Goal: Task Accomplishment & Management: Use online tool/utility

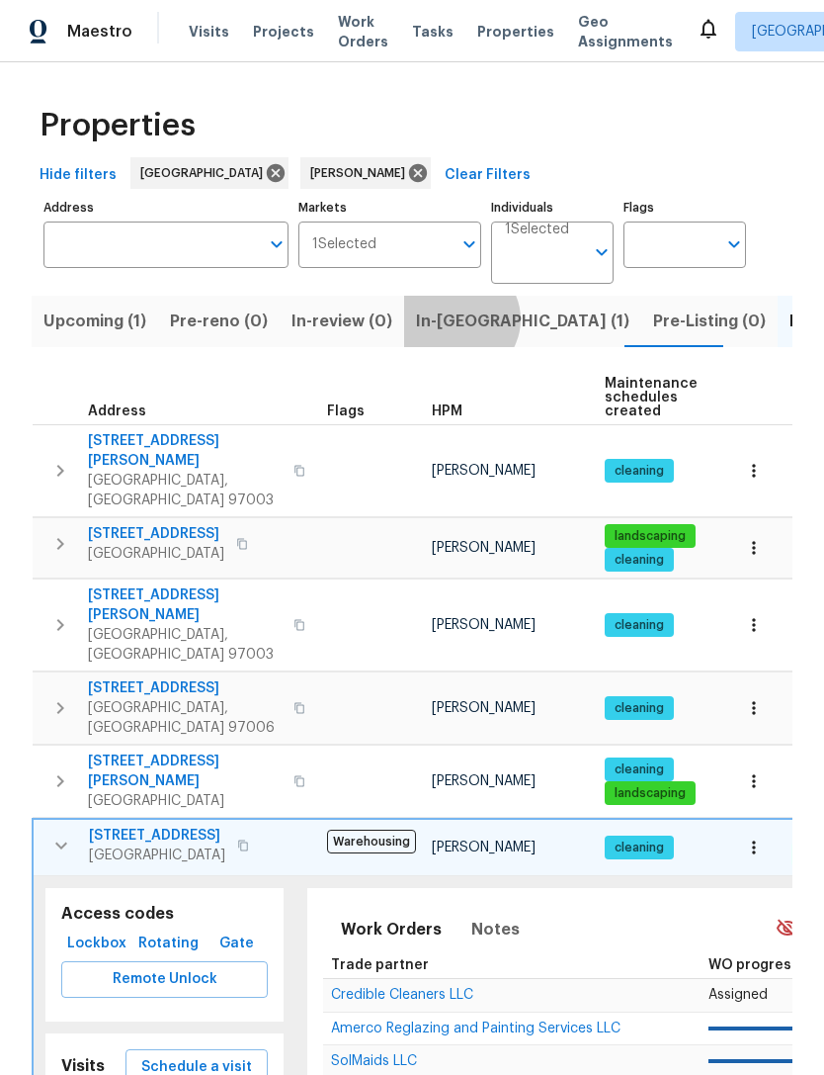
click at [447, 321] on span "In-[GEOGRAPHIC_DATA] (1)" at bounding box center [523, 321] width 214 height 28
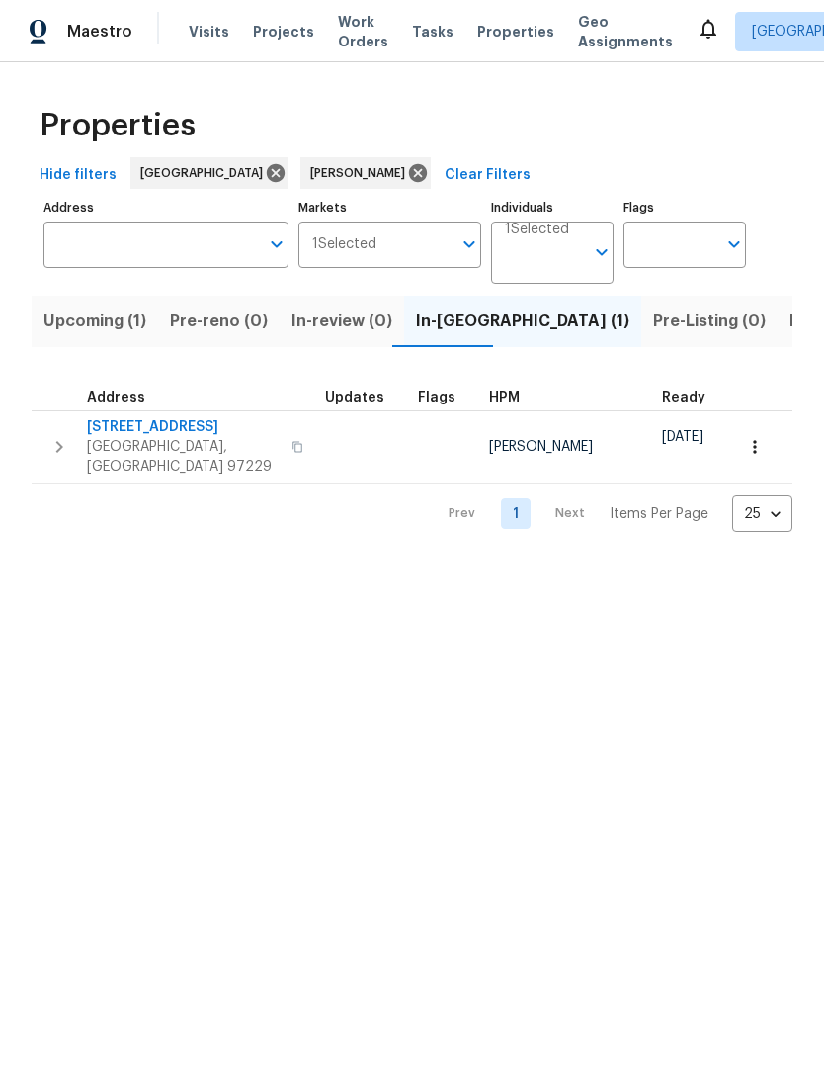
click at [60, 446] on icon "button" at bounding box center [59, 447] width 24 height 24
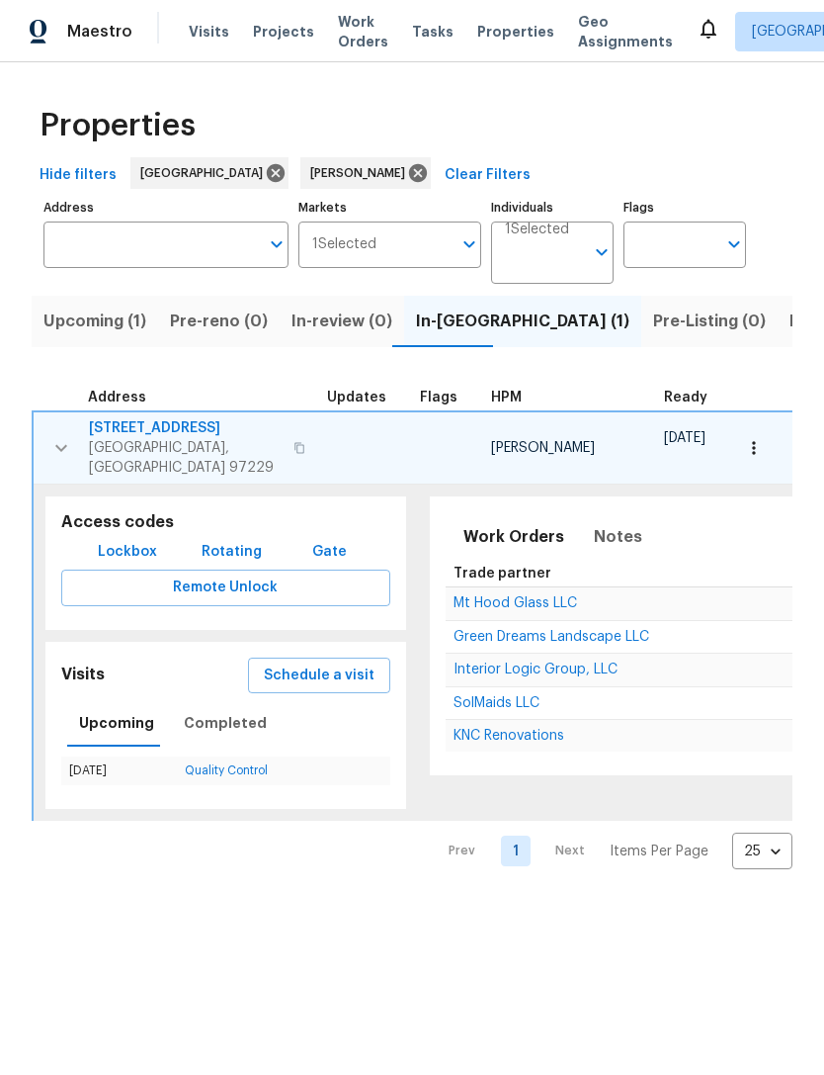
click at [324, 663] on span "Schedule a visit" at bounding box center [319, 675] width 111 height 25
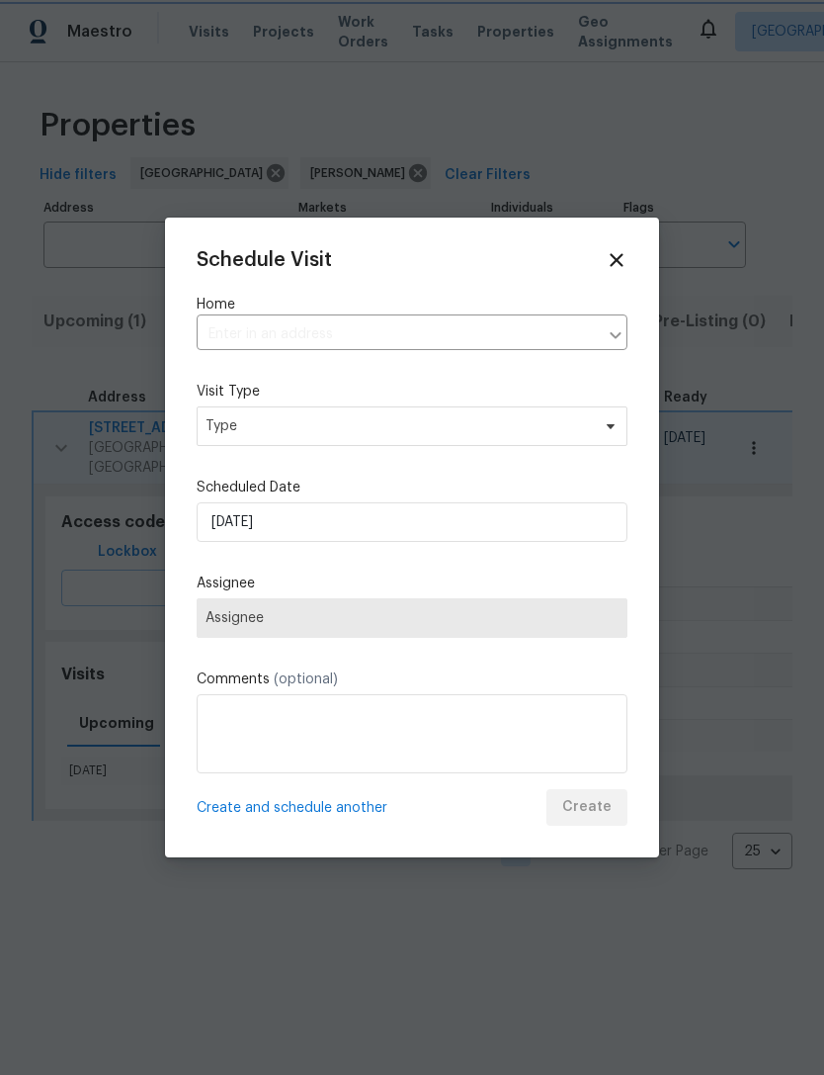
type input "[STREET_ADDRESS]"
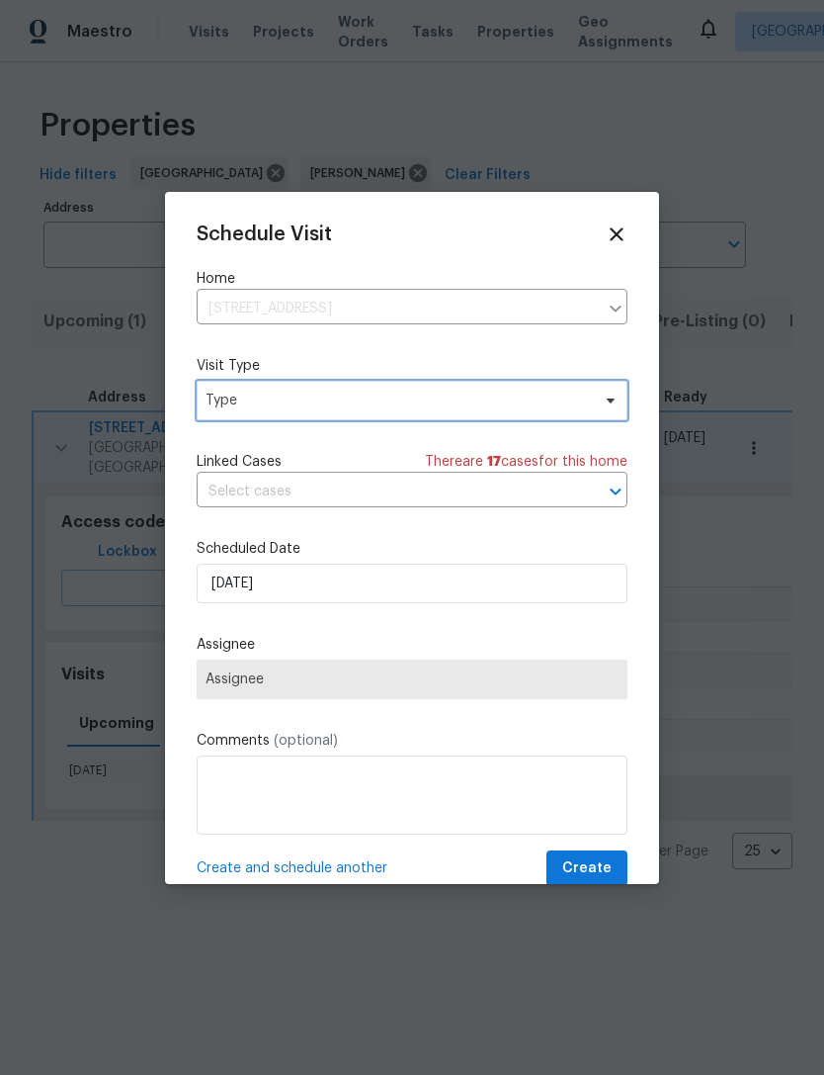
click at [336, 400] on span "Type" at bounding box center [398, 400] width 385 height 20
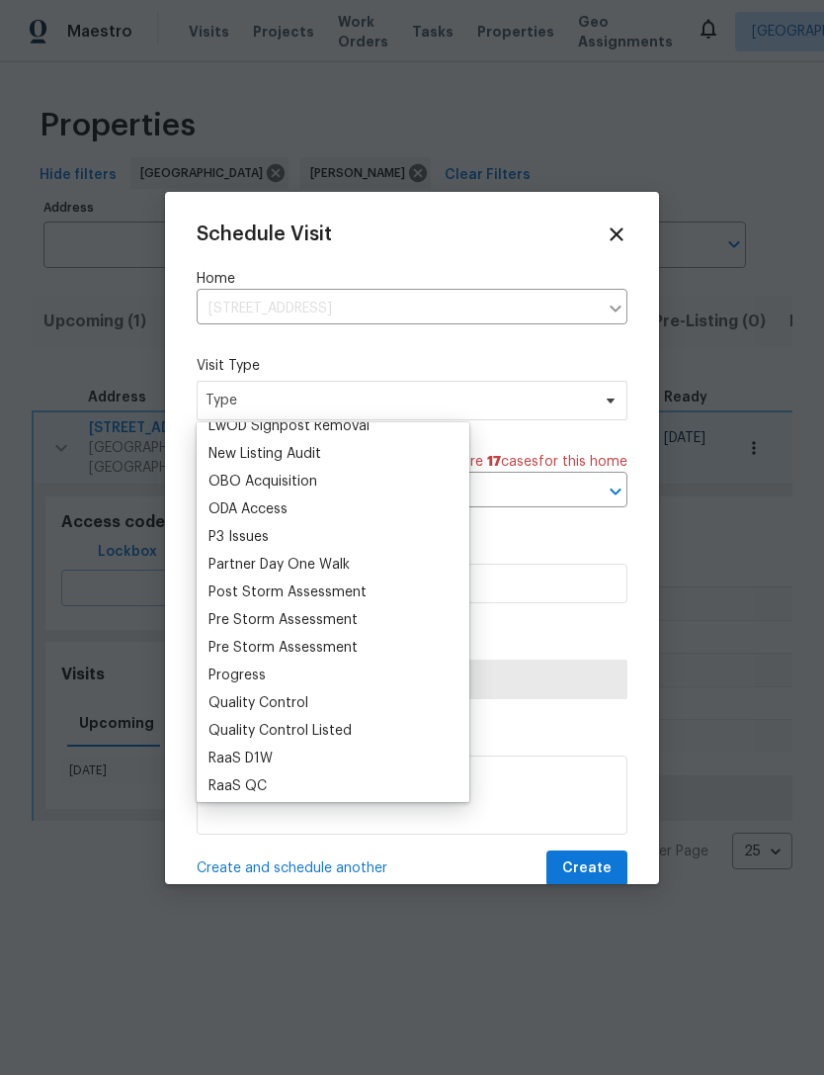
scroll to position [1115, 0]
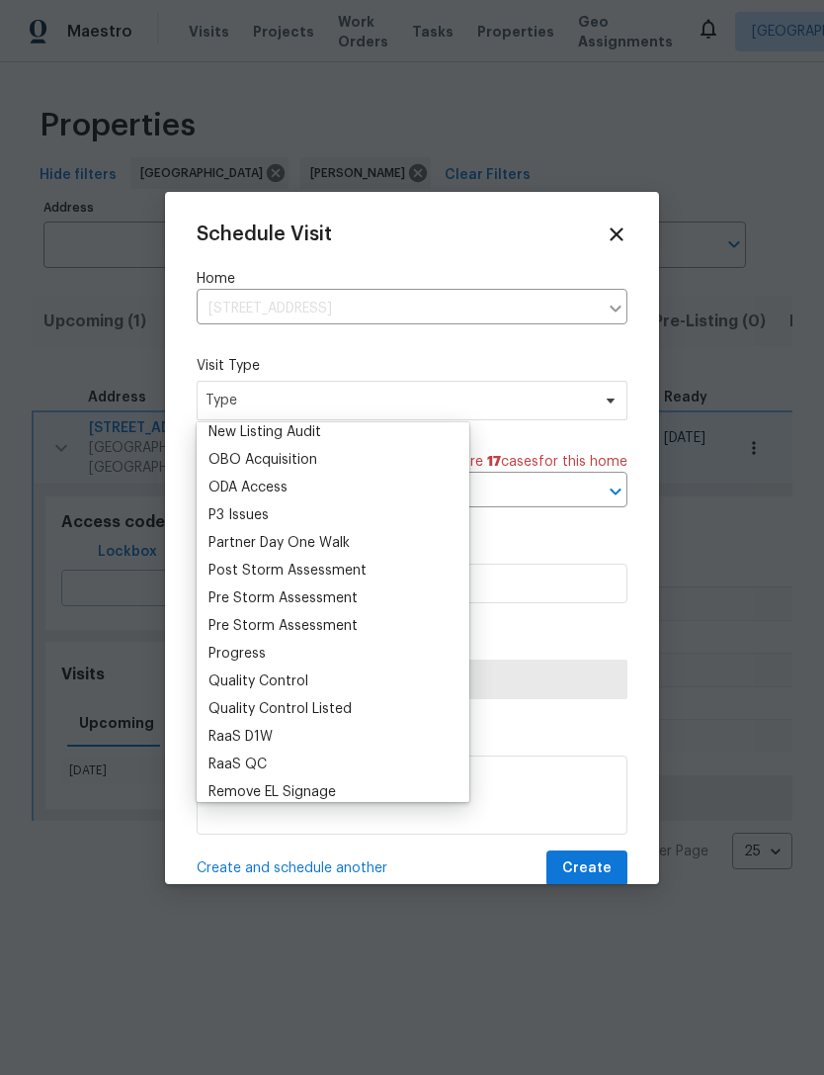
click at [262, 654] on div "Progress" at bounding box center [237, 654] width 57 height 20
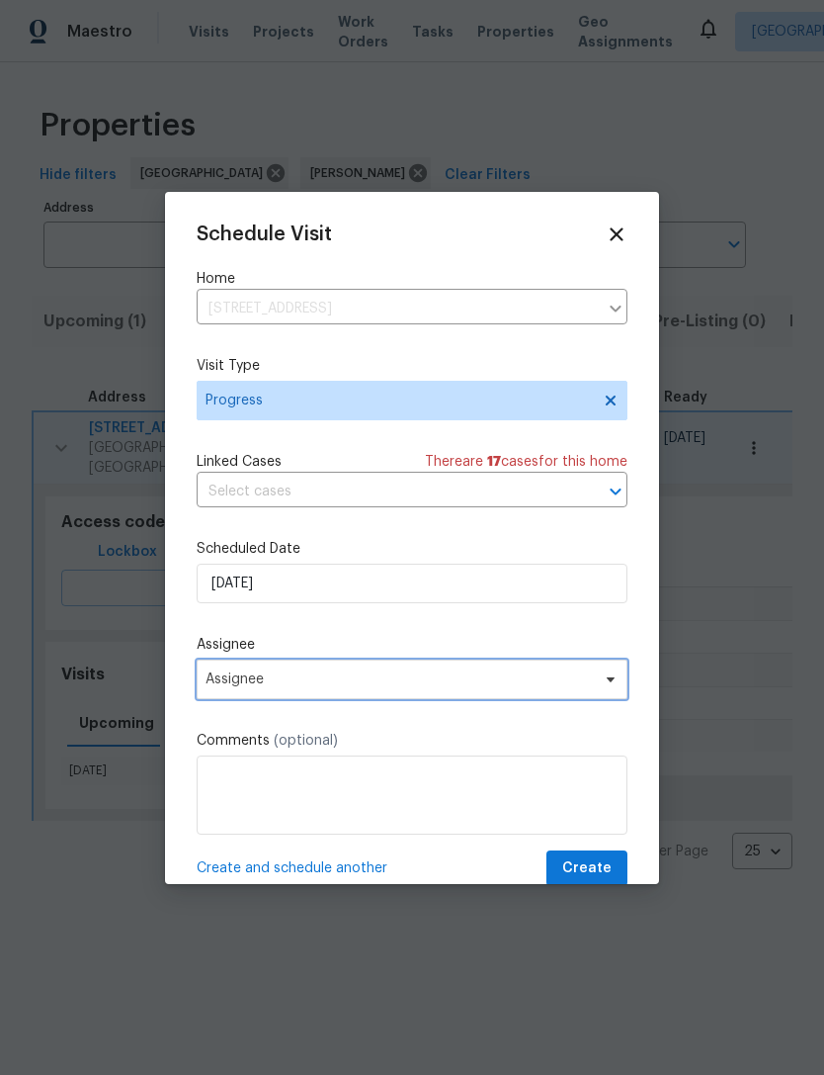
click at [317, 683] on span "Assignee" at bounding box center [400, 679] width 388 height 16
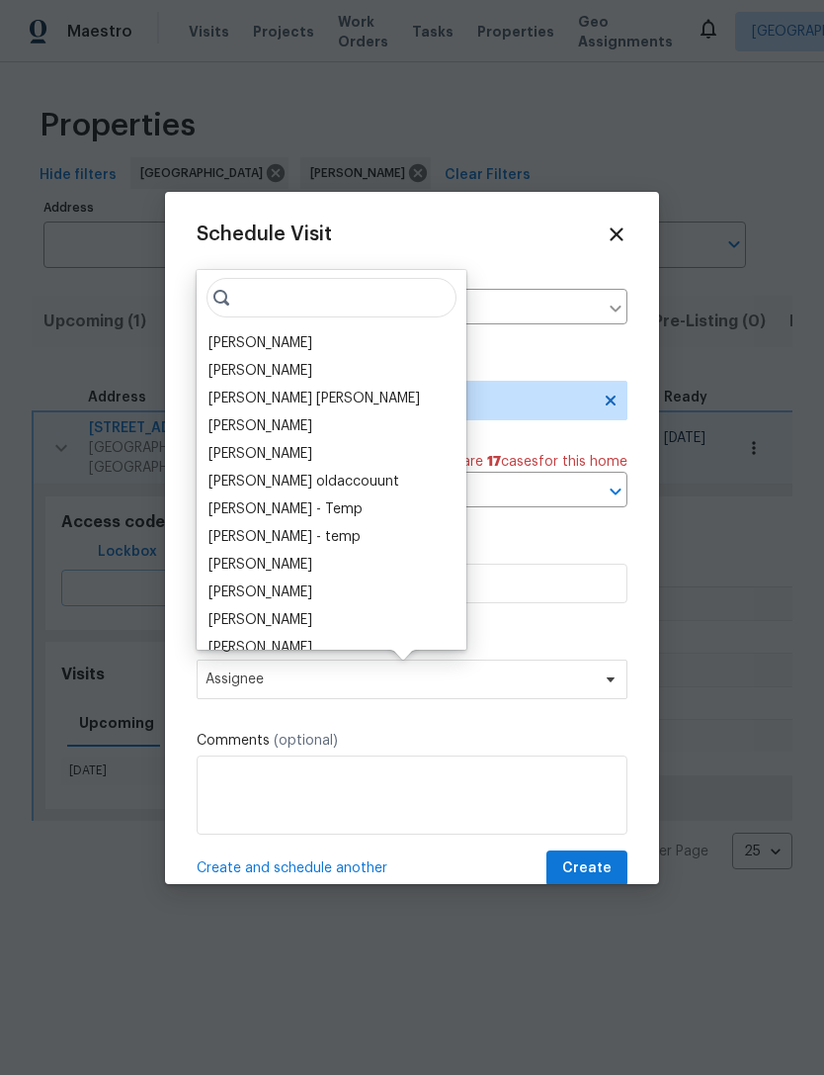
click at [272, 341] on div "[PERSON_NAME]" at bounding box center [261, 343] width 104 height 20
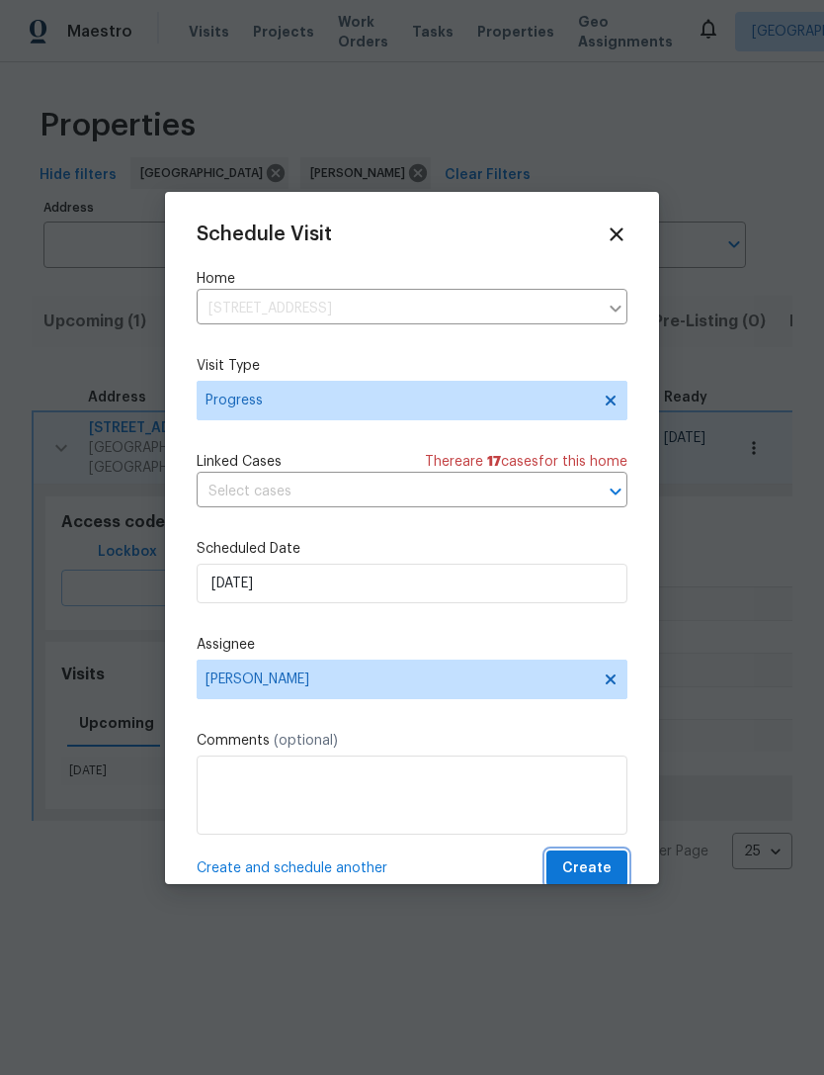
click at [594, 873] on span "Create" at bounding box center [586, 868] width 49 height 25
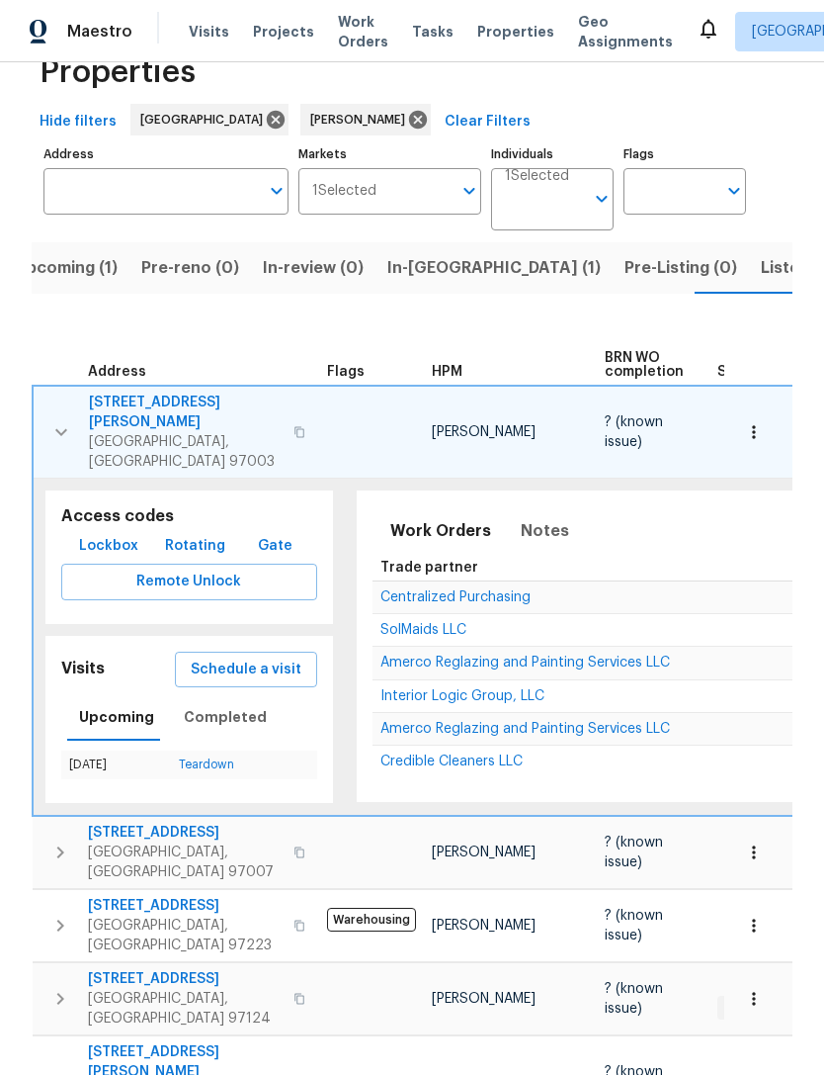
scroll to position [51, 0]
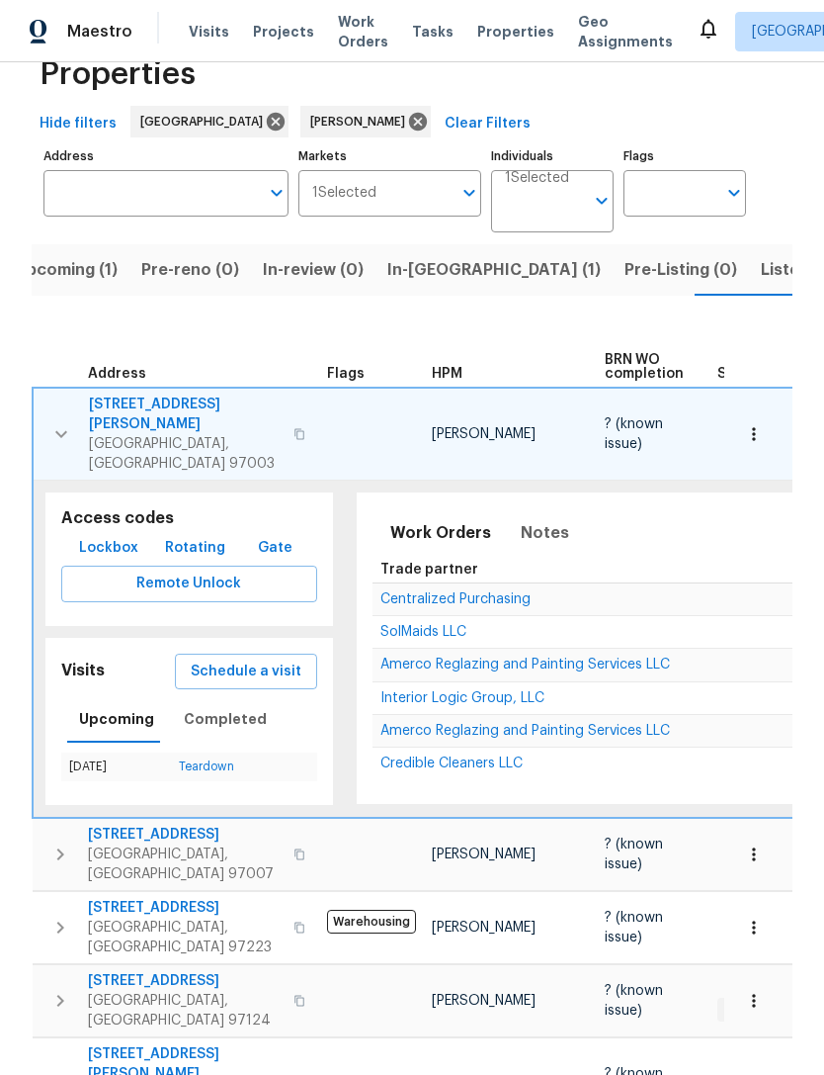
click at [57, 994] on icon "button" at bounding box center [60, 1000] width 7 height 12
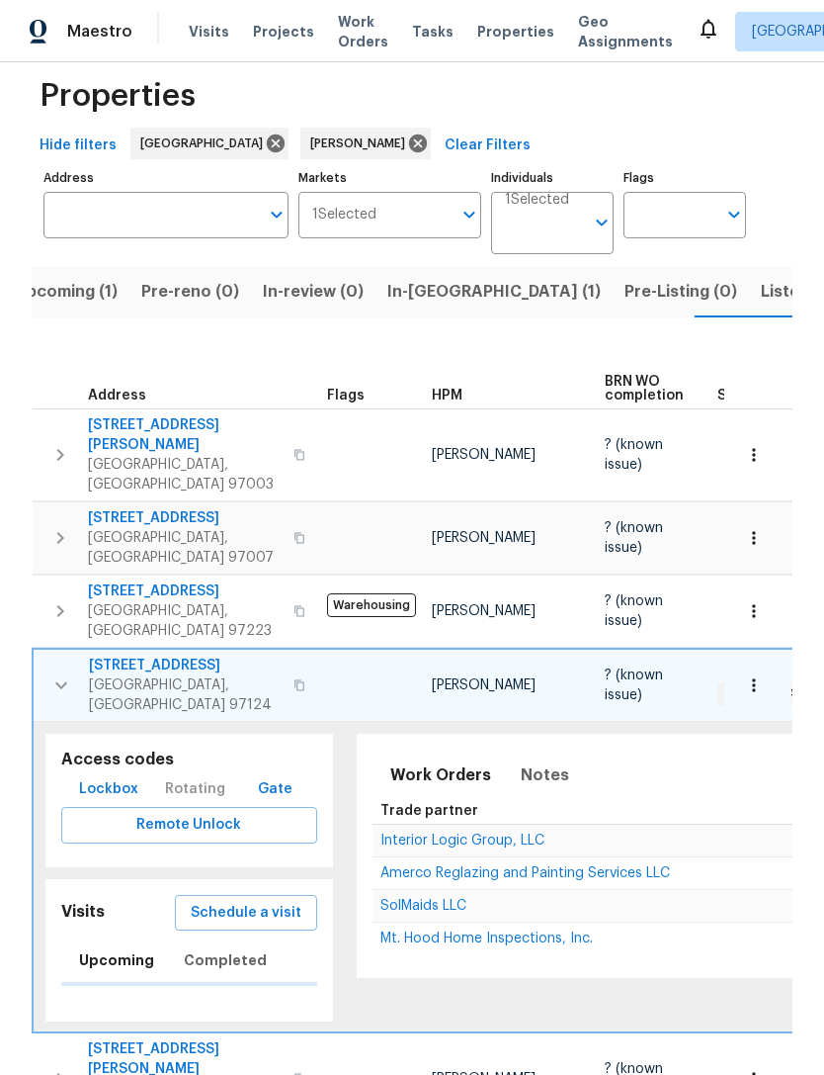
scroll to position [27, 0]
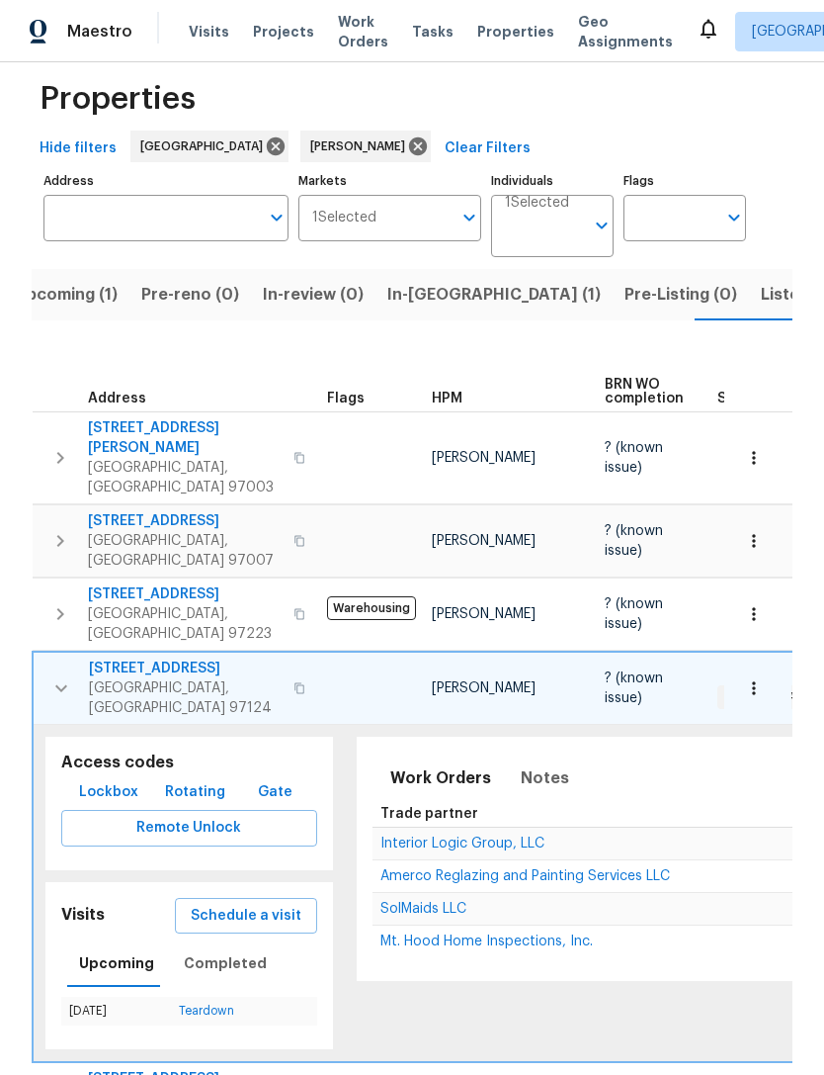
click at [265, 904] on span "Schedule a visit" at bounding box center [246, 916] width 111 height 25
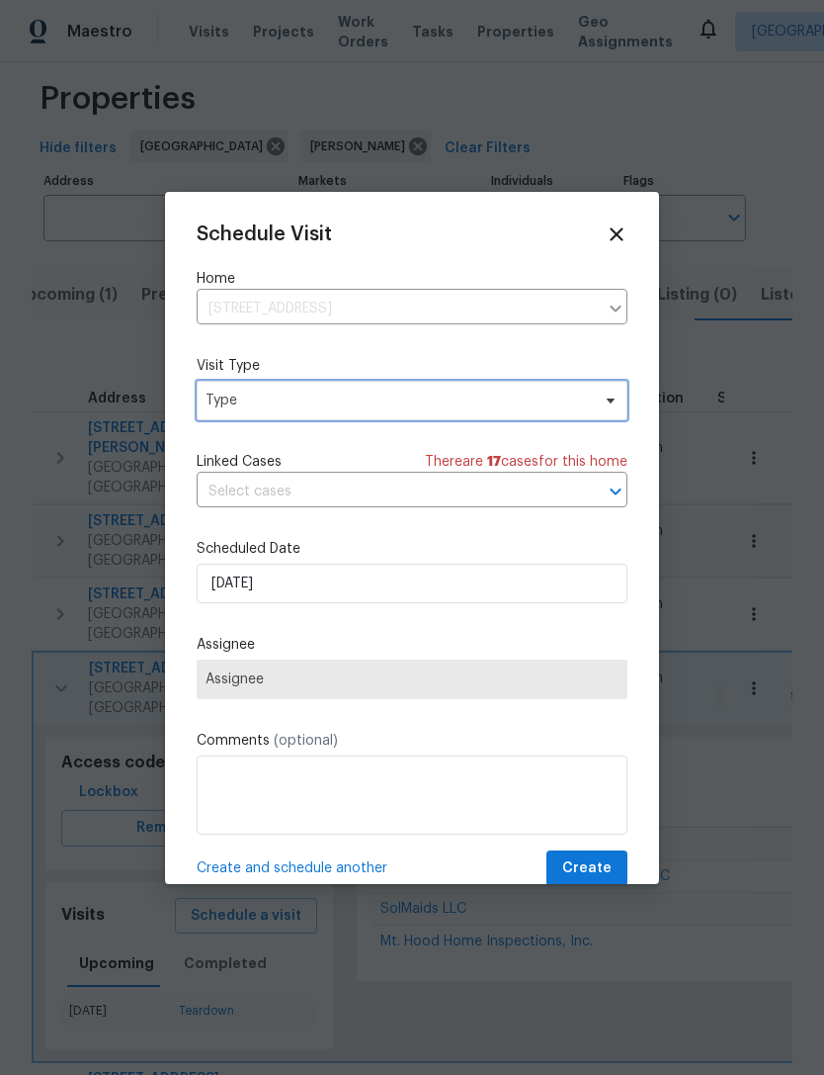
click at [603, 402] on icon at bounding box center [611, 400] width 16 height 16
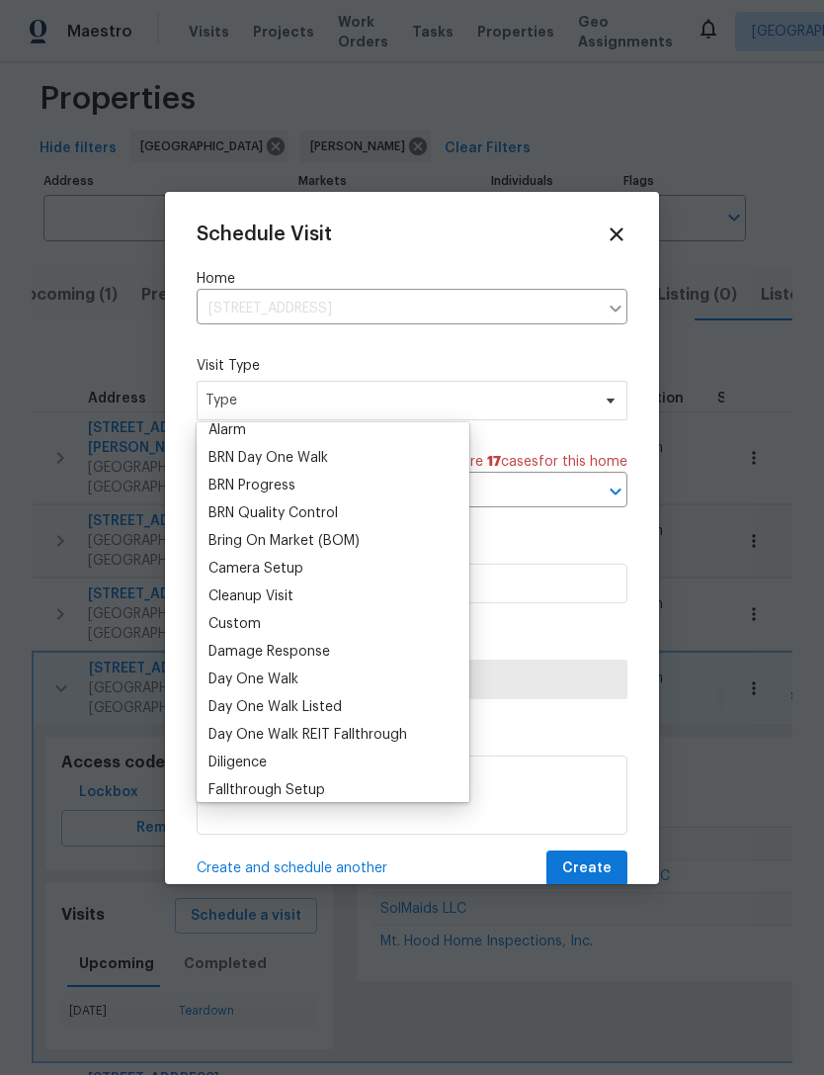
scroll to position [127, 0]
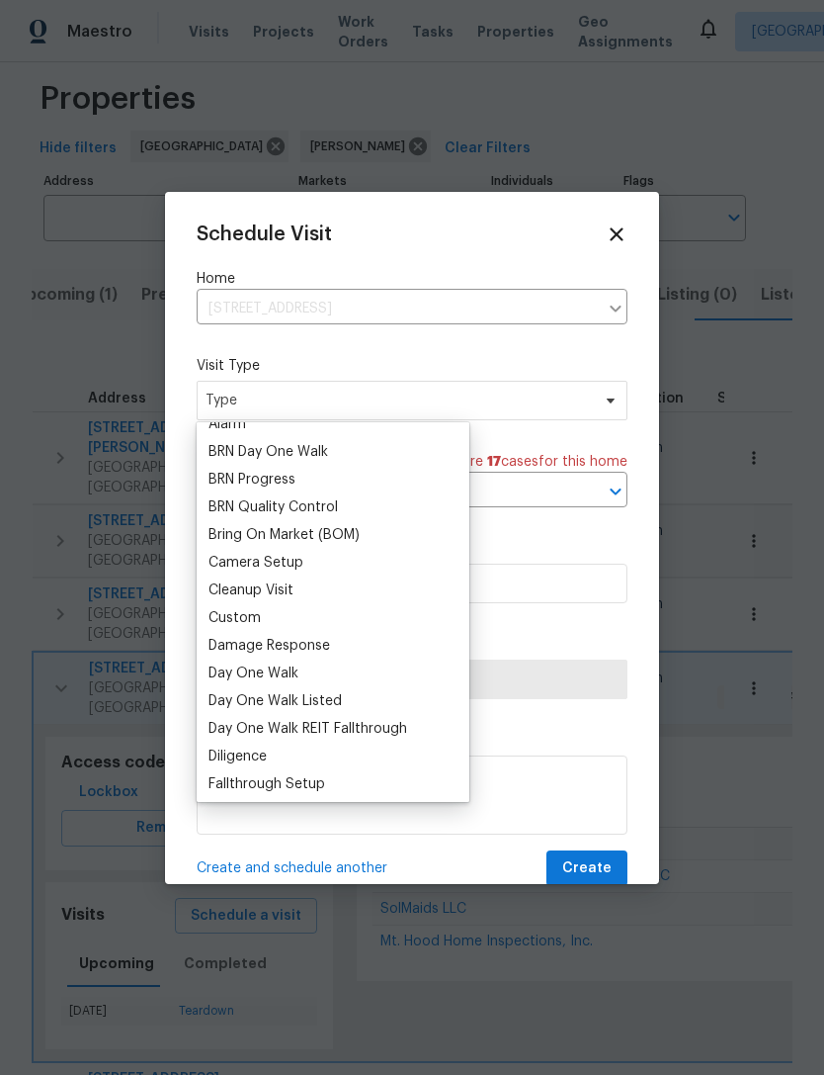
click at [259, 616] on div "Custom" at bounding box center [235, 618] width 52 height 20
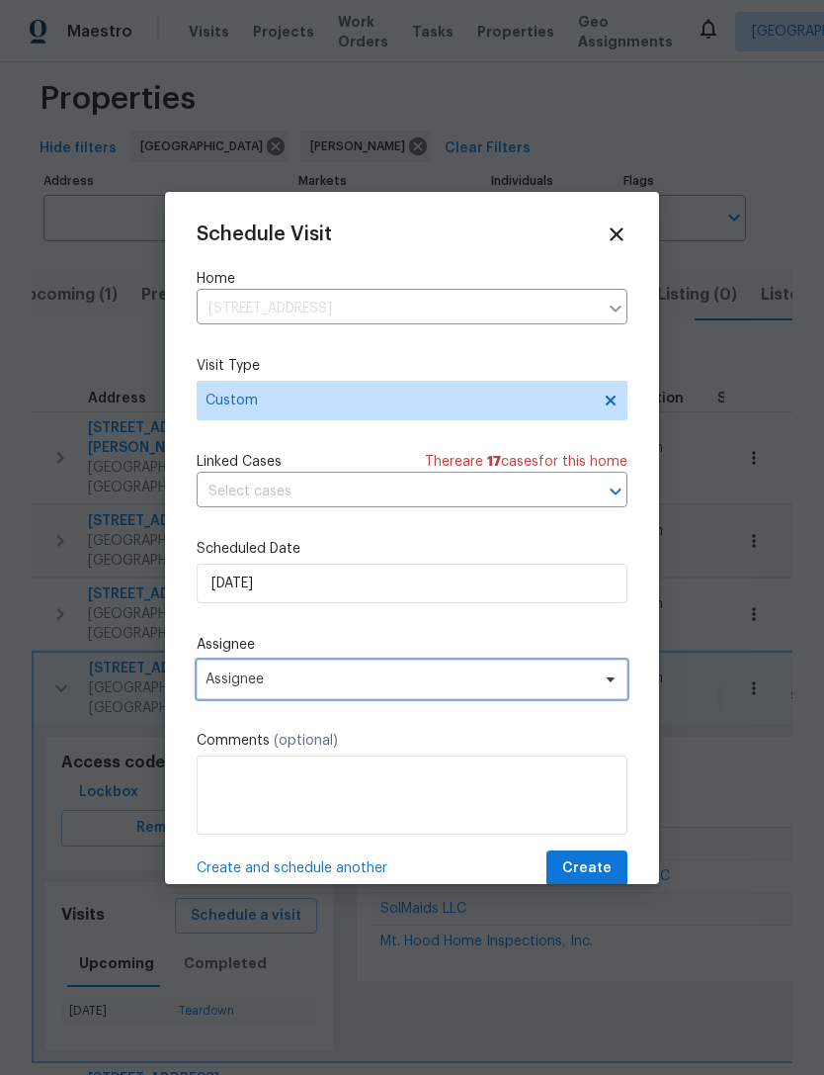
click at [323, 682] on span "Assignee" at bounding box center [400, 679] width 388 height 16
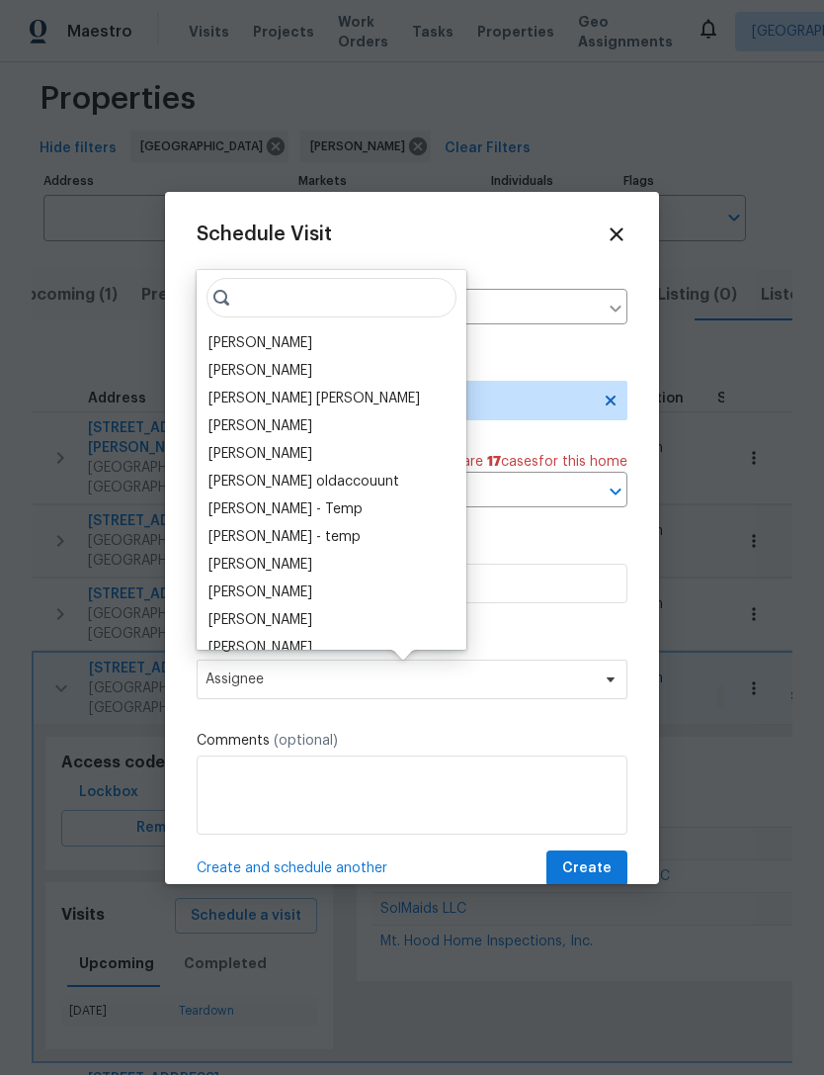
click at [281, 350] on div "[PERSON_NAME]" at bounding box center [261, 343] width 104 height 20
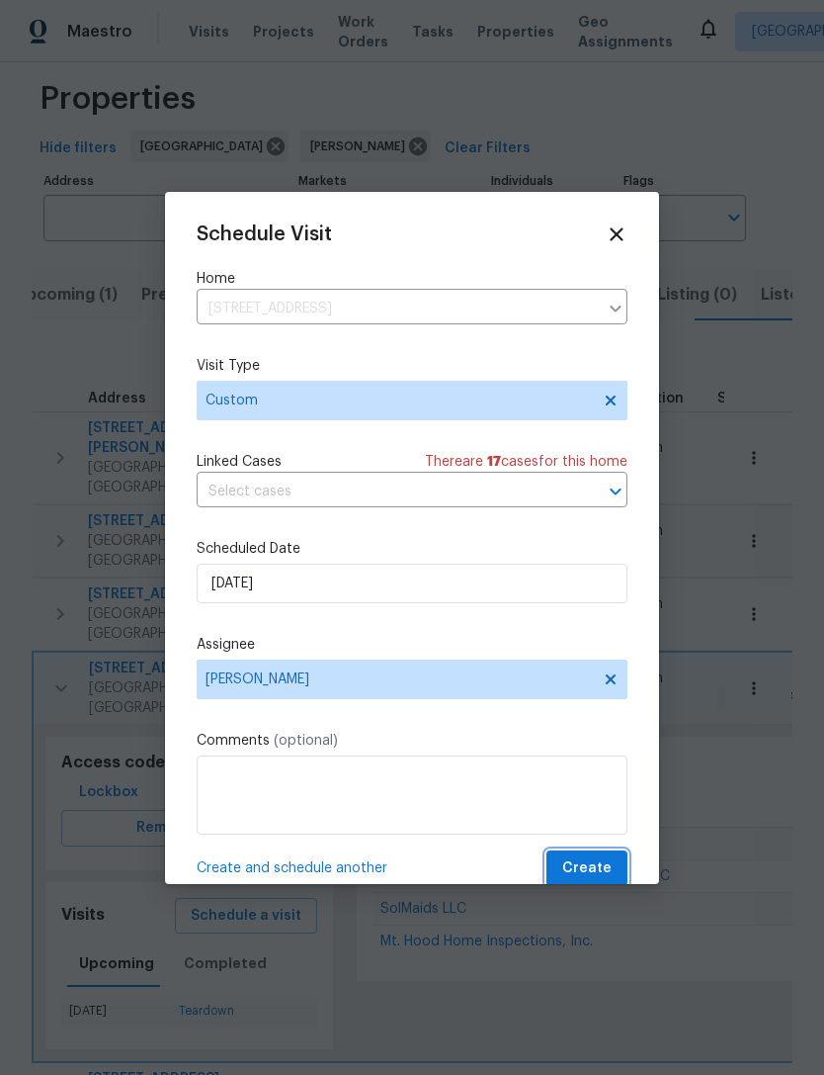
click at [596, 870] on span "Create" at bounding box center [586, 868] width 49 height 25
